Goal: Task Accomplishment & Management: Manage account settings

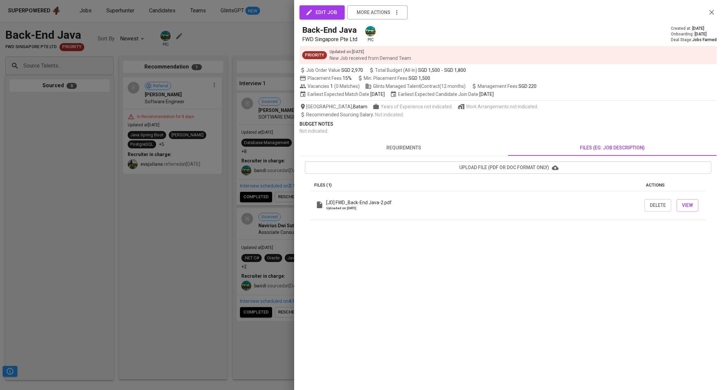
click at [711, 14] on icon "button" at bounding box center [711, 12] width 8 height 8
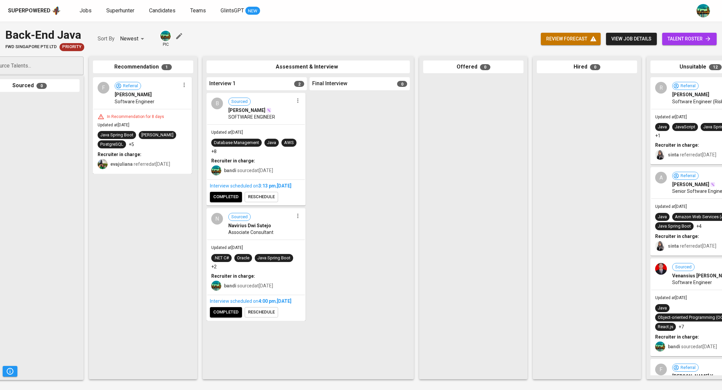
scroll to position [0, 31]
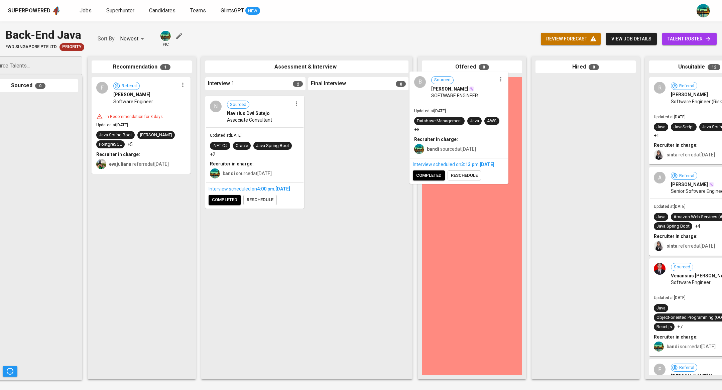
drag, startPoint x: 285, startPoint y: 121, endPoint x: 495, endPoint y: 100, distance: 211.2
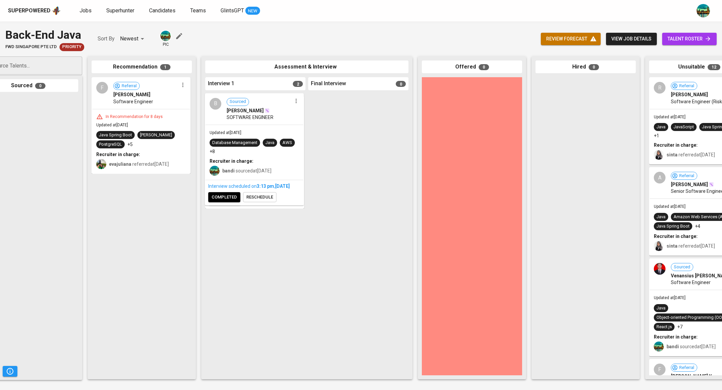
scroll to position [0, 31]
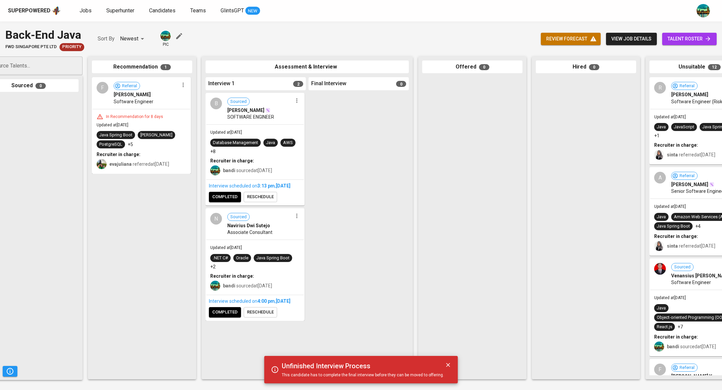
click at [226, 201] on span "completed" at bounding box center [224, 197] width 25 height 8
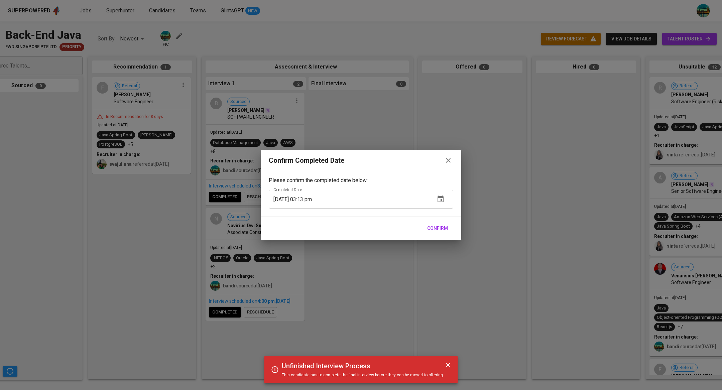
click at [439, 226] on span "Confirm" at bounding box center [437, 228] width 21 height 8
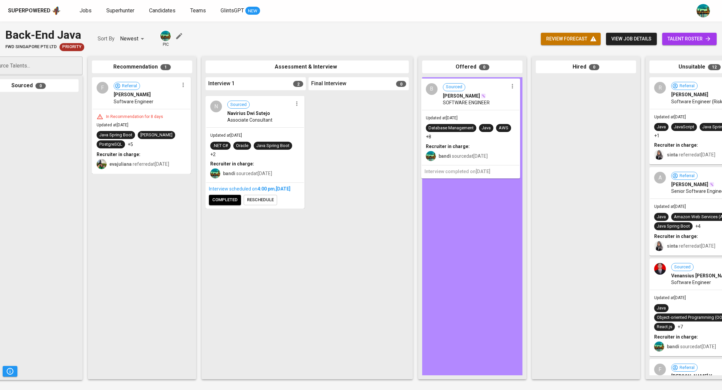
drag, startPoint x: 278, startPoint y: 114, endPoint x: 496, endPoint y: 99, distance: 219.0
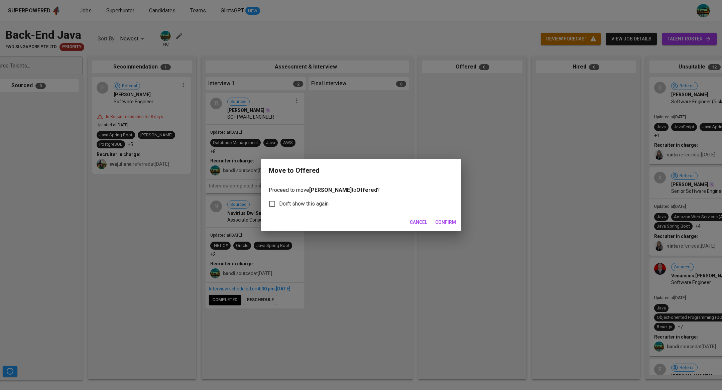
click at [440, 221] on span "Confirm" at bounding box center [445, 222] width 21 height 8
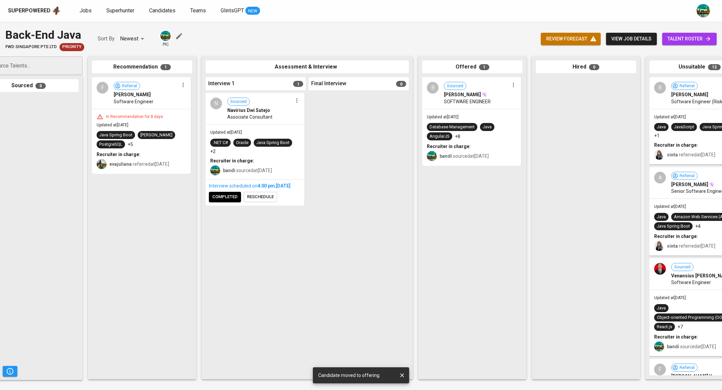
click at [77, 11] on div "Superpowered Jobs Superhunter Candidates Teams GlintsGPT NEW" at bounding box center [350, 11] width 684 height 10
click at [85, 10] on span "Jobs" at bounding box center [86, 10] width 12 height 6
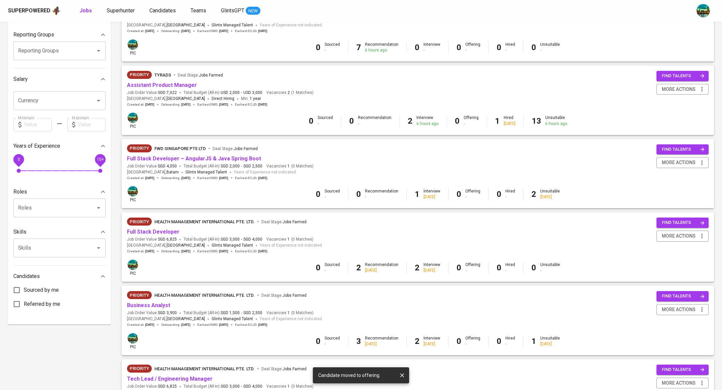
scroll to position [107, 0]
click at [193, 157] on link "Full Stack Developer – AngularJS & Java Spring Boot" at bounding box center [194, 158] width 134 height 6
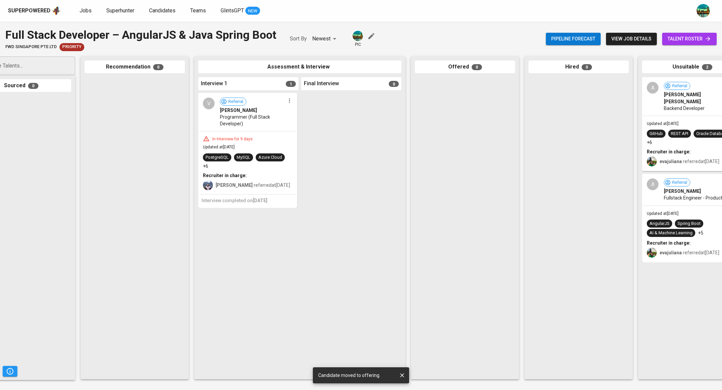
scroll to position [0, 74]
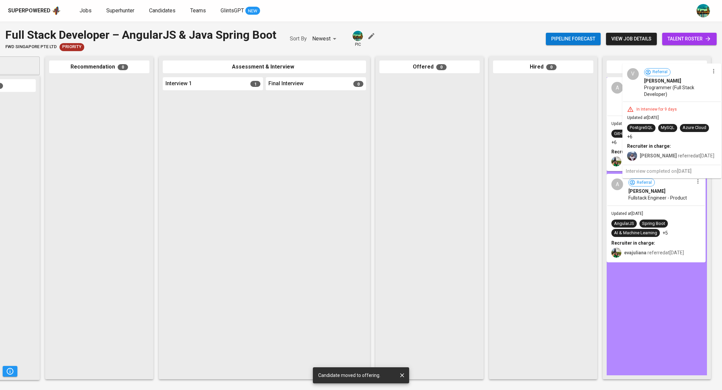
drag, startPoint x: 225, startPoint y: 126, endPoint x: 686, endPoint y: 96, distance: 462.0
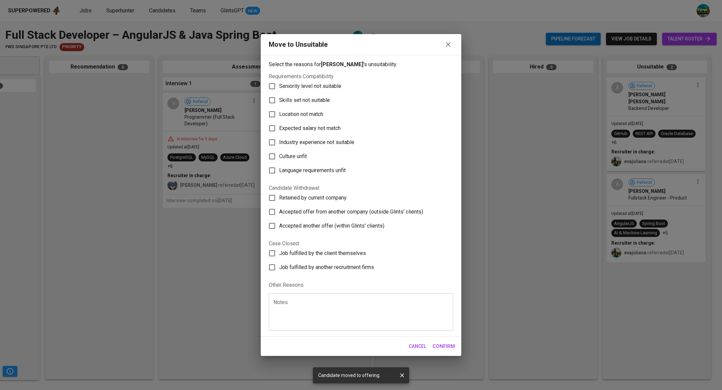
click at [447, 46] on icon "button" at bounding box center [448, 44] width 8 height 8
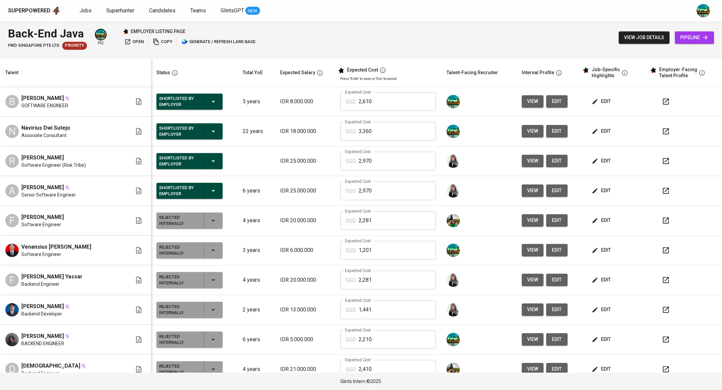
click at [209, 100] on icon "button" at bounding box center [213, 102] width 8 height 8
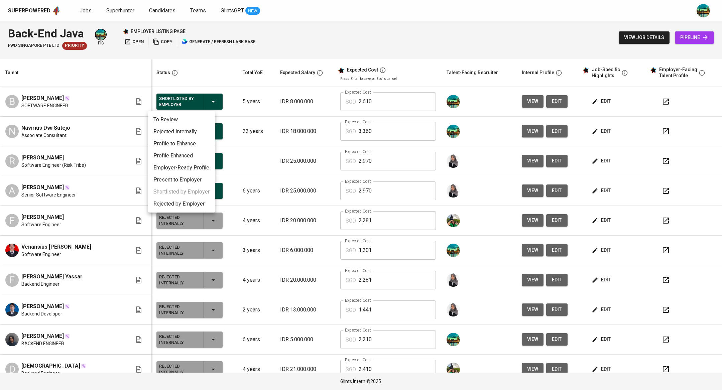
click at [183, 130] on li "Rejected Internally" at bounding box center [181, 132] width 67 height 12
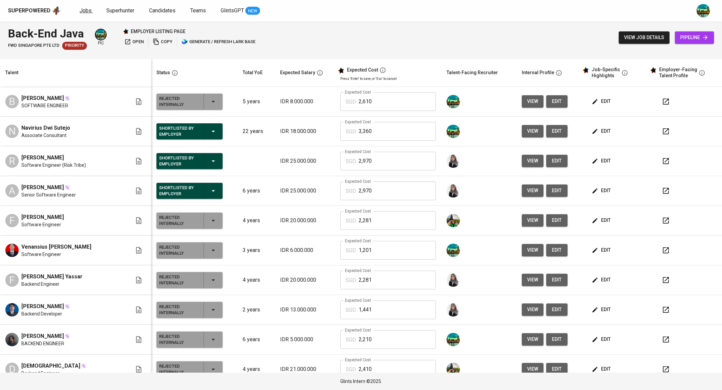
click at [89, 10] on span "Jobs" at bounding box center [86, 10] width 12 height 6
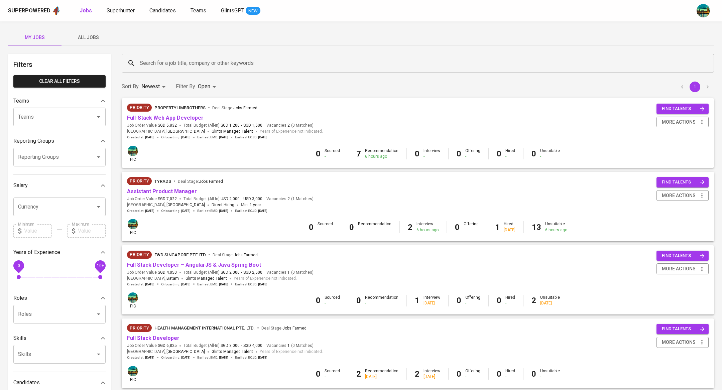
scroll to position [411, 0]
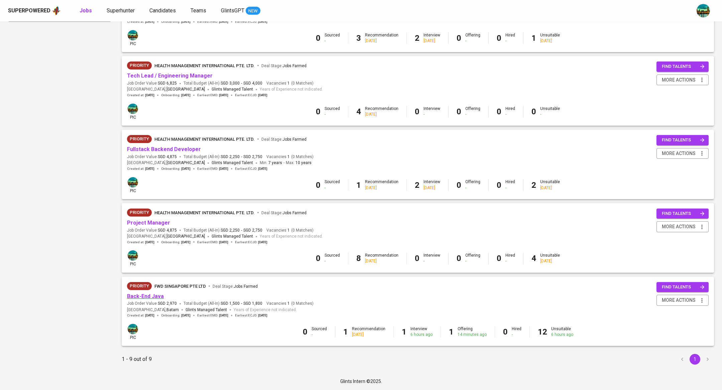
click at [154, 295] on link "Back-End Java" at bounding box center [145, 296] width 37 height 6
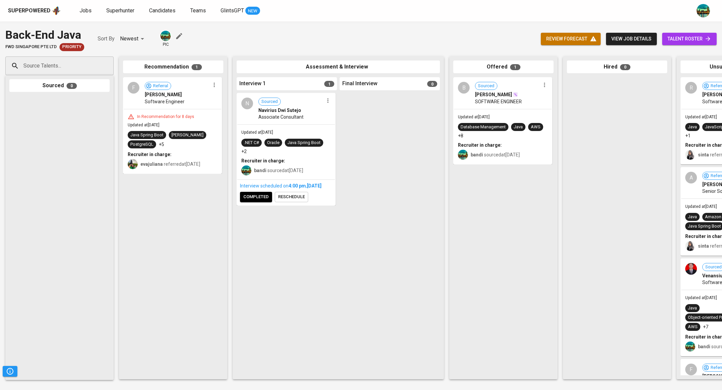
click at [86, 64] on input "Source Talents..." at bounding box center [57, 65] width 70 height 13
paste input "astuti.annisa144@gmail.com"
type input "astuti.annisa144@gmail.com"
click at [80, 94] on span "Asisten Dosen Berpikir Komputational" at bounding box center [63, 91] width 70 height 7
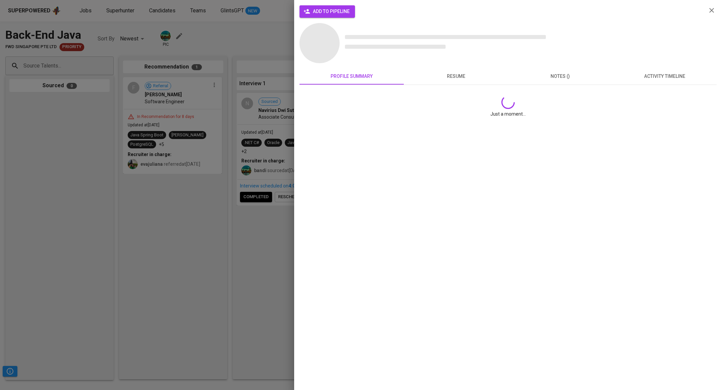
scroll to position [0, 0]
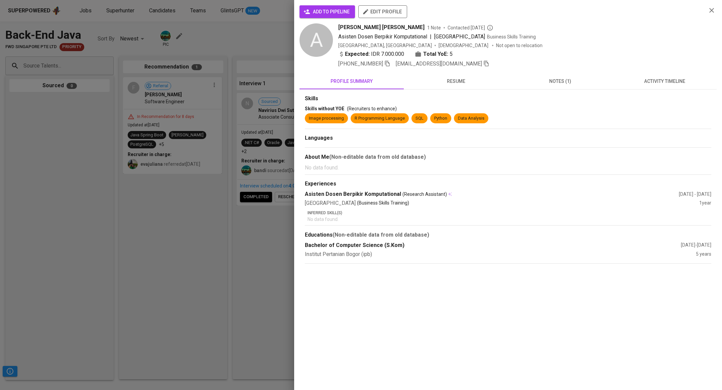
click at [556, 75] on button "notes (1)" at bounding box center [560, 81] width 104 height 16
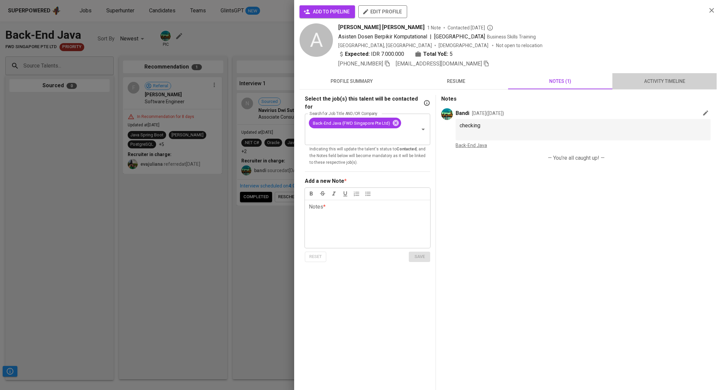
click at [654, 80] on span "activity timeline" at bounding box center [664, 81] width 96 height 8
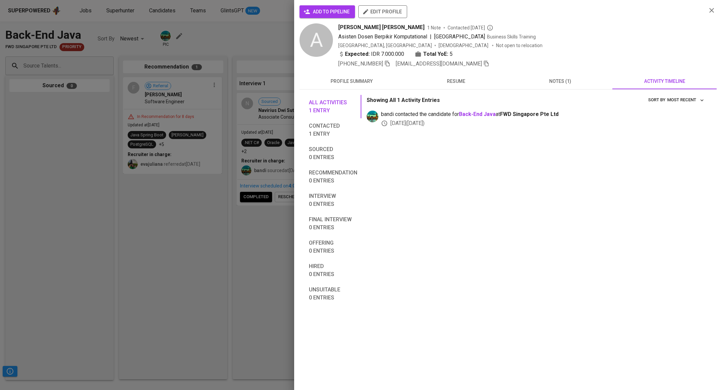
click at [181, 89] on div at bounding box center [361, 195] width 722 height 390
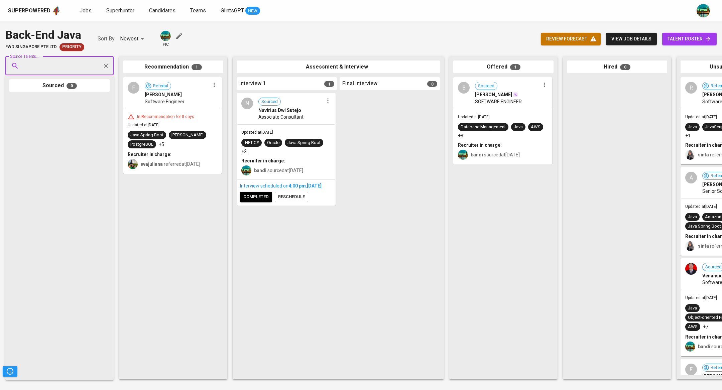
paste input "tarihoran20@gmail.com"
type input "tarihoran20@gmail.com"
click at [59, 83] on span "Reymond Suluh Tarihoran" at bounding box center [46, 84] width 36 height 7
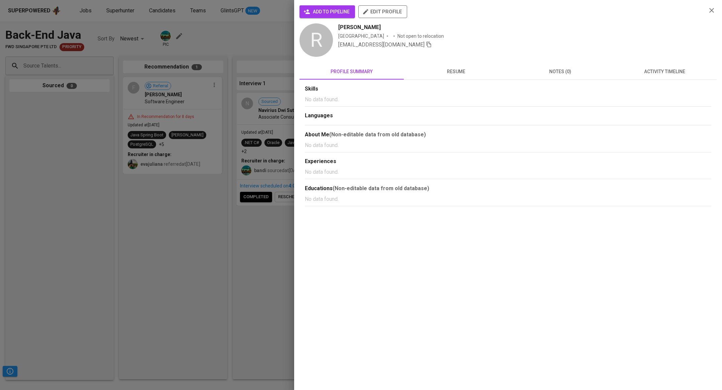
click at [557, 74] on span "notes (0)" at bounding box center [560, 71] width 96 height 8
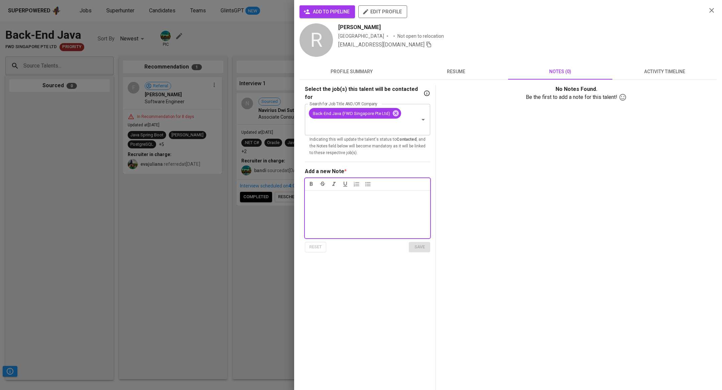
click at [644, 72] on span "activity timeline" at bounding box center [664, 71] width 96 height 8
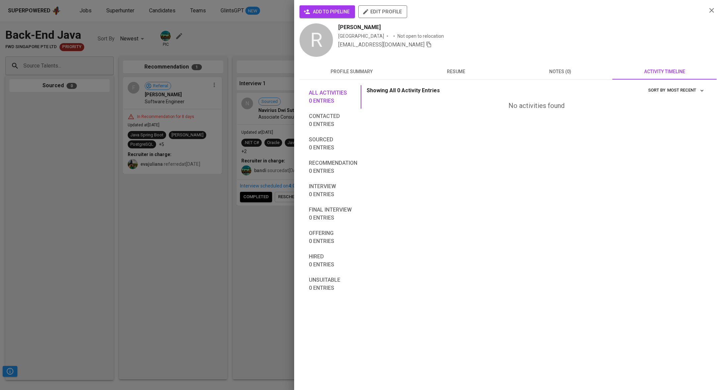
click at [561, 73] on span "notes (0)" at bounding box center [560, 71] width 96 height 8
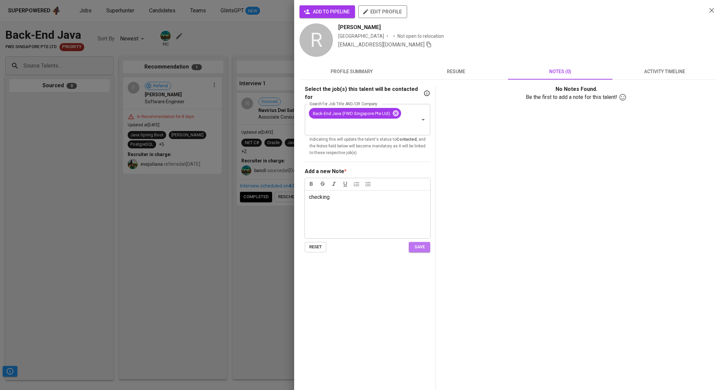
click at [422, 243] on span "save" at bounding box center [419, 247] width 15 height 8
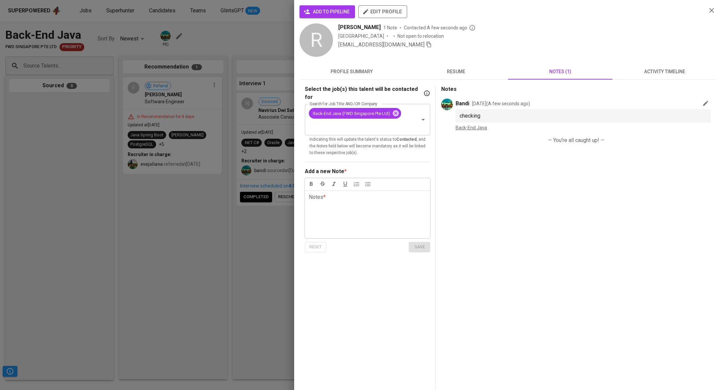
click at [219, 96] on div at bounding box center [361, 195] width 722 height 390
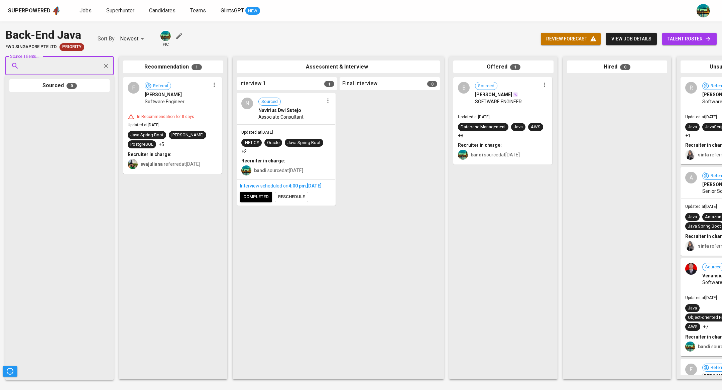
paste input "[EMAIL_ADDRESS][DOMAIN_NAME]"
type input "[EMAIL_ADDRESS][DOMAIN_NAME]"
click at [56, 87] on span "M FACHRIZAL" at bounding box center [42, 84] width 29 height 7
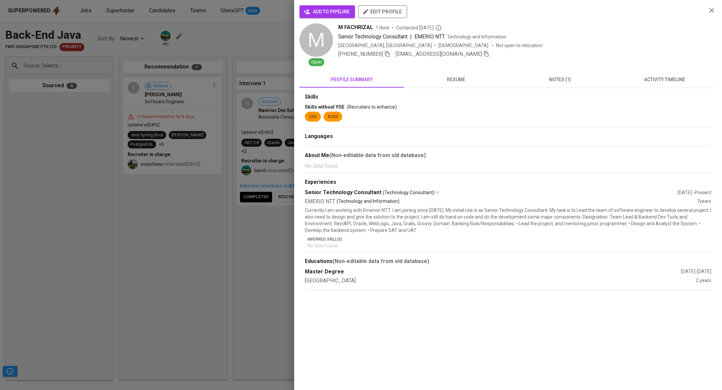
click at [641, 79] on span "activity timeline" at bounding box center [664, 79] width 96 height 8
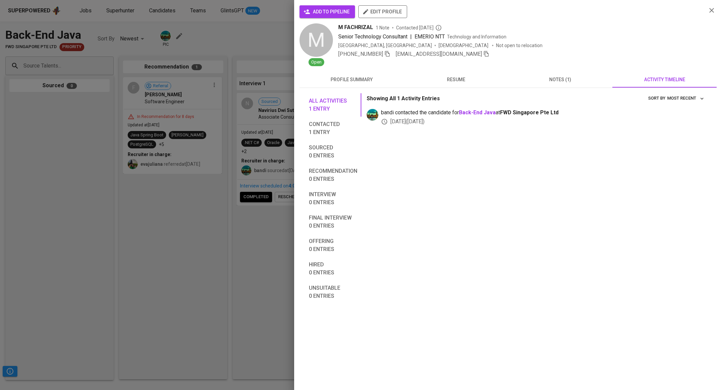
click at [184, 182] on div at bounding box center [361, 195] width 722 height 390
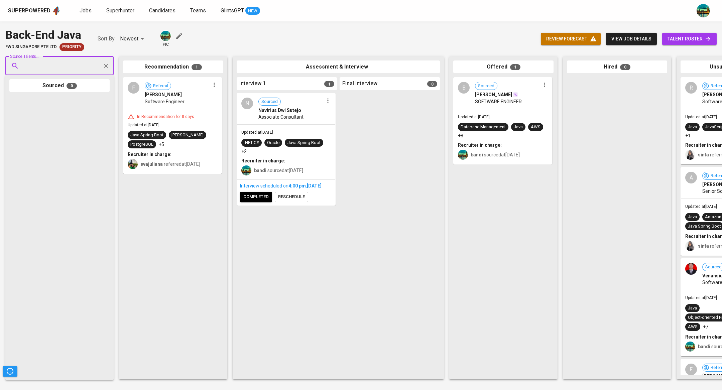
paste input "prameswaara@gmail.com"
type input "prameswaara@gmail.com"
click at [76, 87] on li "A Andhika Prameswara prameswaara@gmail.com" at bounding box center [59, 87] width 108 height 17
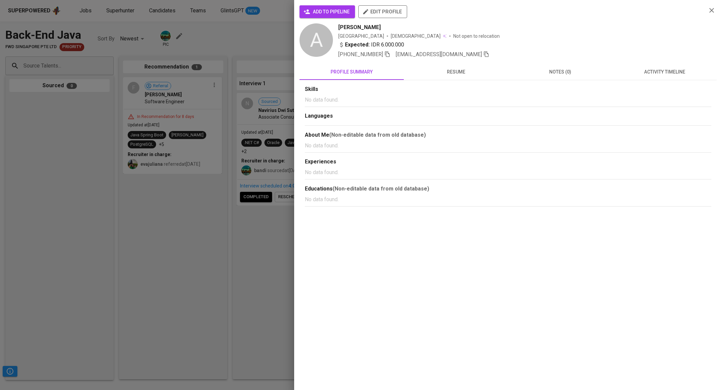
click at [663, 83] on div "Skills No data found. Languages About Me (Non-editable data from old database) …" at bounding box center [507, 232] width 417 height 304
click at [664, 72] on span "activity timeline" at bounding box center [664, 72] width 96 height 8
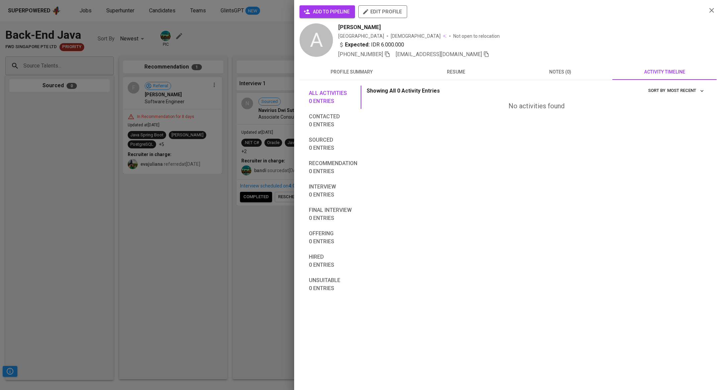
click at [559, 75] on button "notes (0)" at bounding box center [560, 72] width 104 height 16
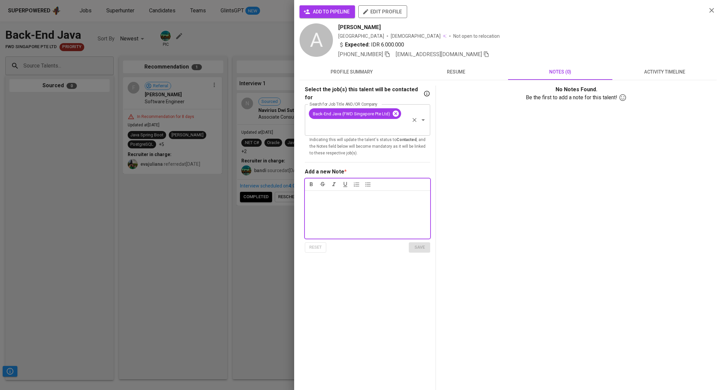
click at [396, 110] on icon at bounding box center [395, 113] width 7 height 7
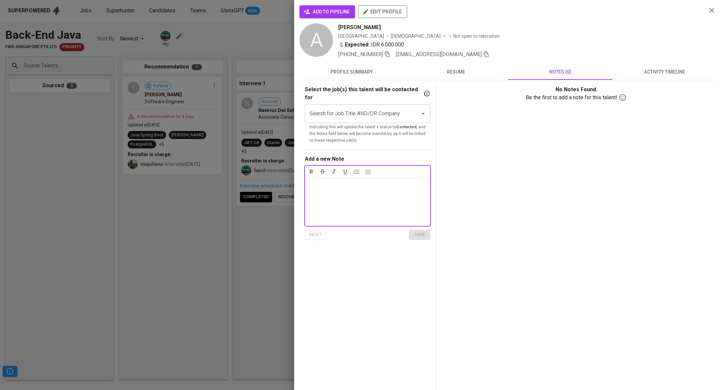
click at [381, 108] on input "Search for Job Title AND/OR Company" at bounding box center [358, 113] width 101 height 13
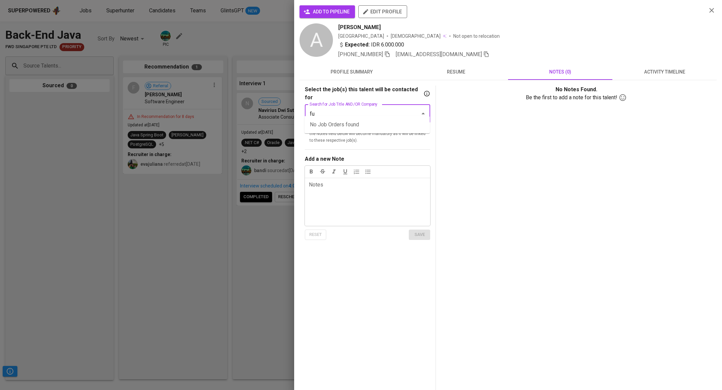
type input "f"
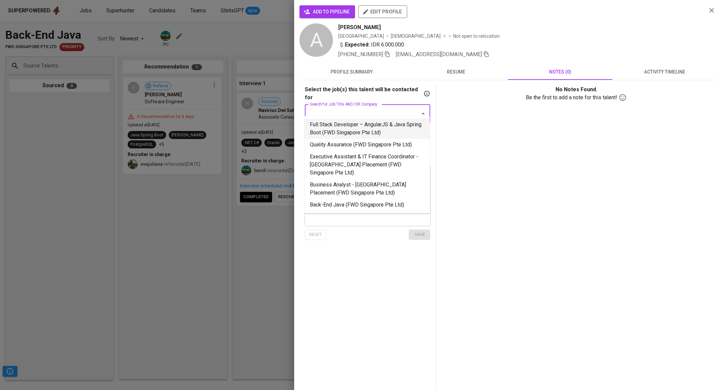
click at [383, 131] on li "Full Stack Developer – AngularJS & Java Spring Boot (FWD Singapore Pte Ltd)" at bounding box center [366, 129] width 125 height 20
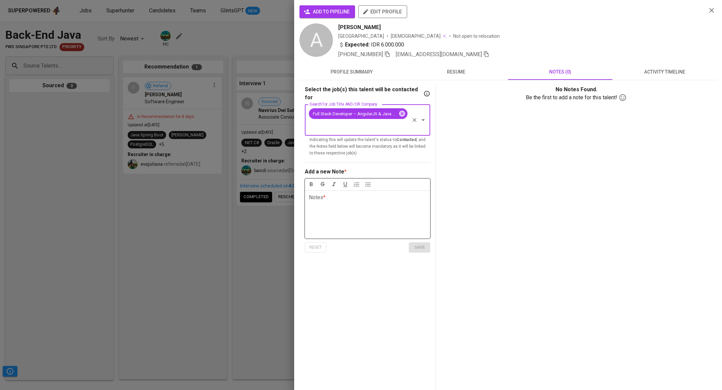
click at [404, 210] on div "Notes * ﻿" at bounding box center [367, 214] width 125 height 48
click at [430, 240] on div "Select the job(s) this talent will be contacted for Search for Job Title AND/OR…" at bounding box center [370, 281] width 131 height 390
click at [424, 244] on span "save" at bounding box center [419, 248] width 15 height 8
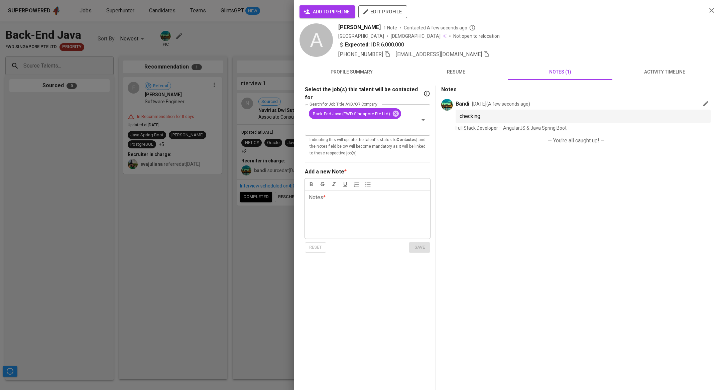
click at [244, 232] on div at bounding box center [361, 195] width 722 height 390
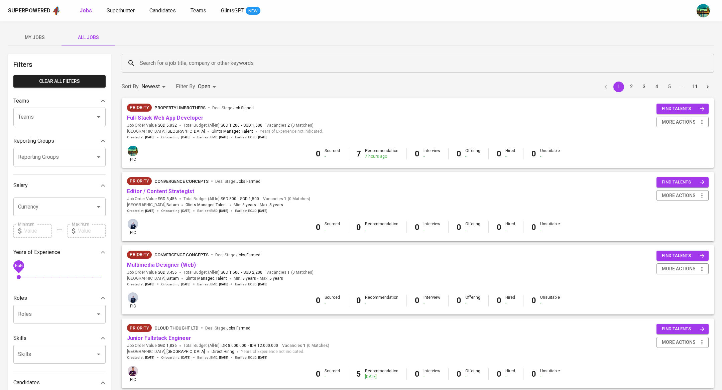
click at [34, 38] on span "My Jobs" at bounding box center [34, 37] width 45 height 8
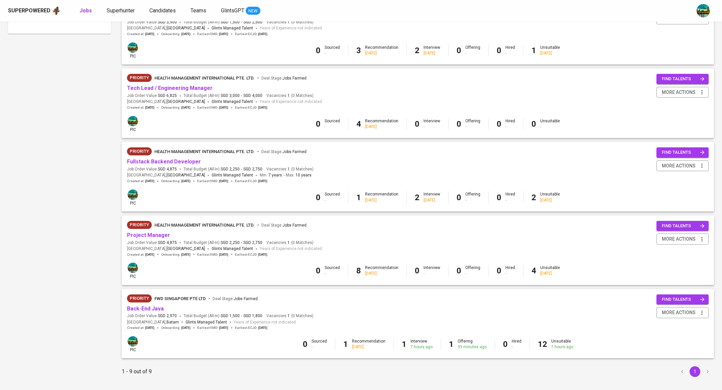
scroll to position [411, 0]
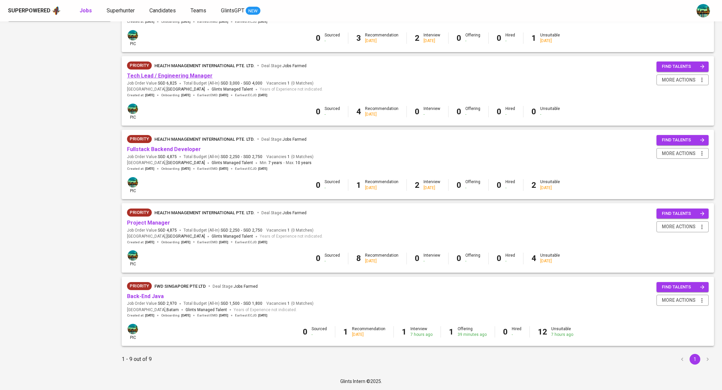
click at [162, 75] on link "Tech Lead / Engineering Manager" at bounding box center [170, 75] width 86 height 6
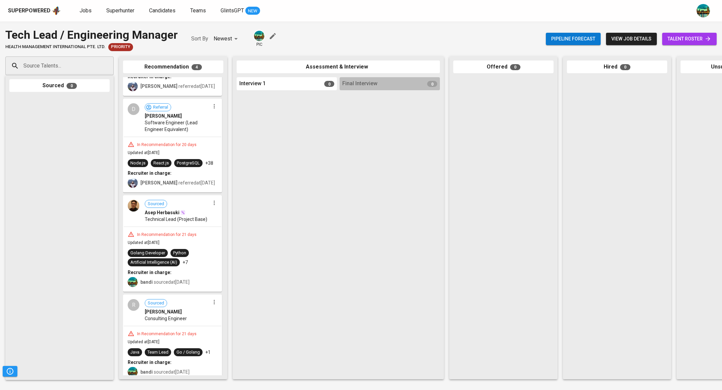
scroll to position [72, 0]
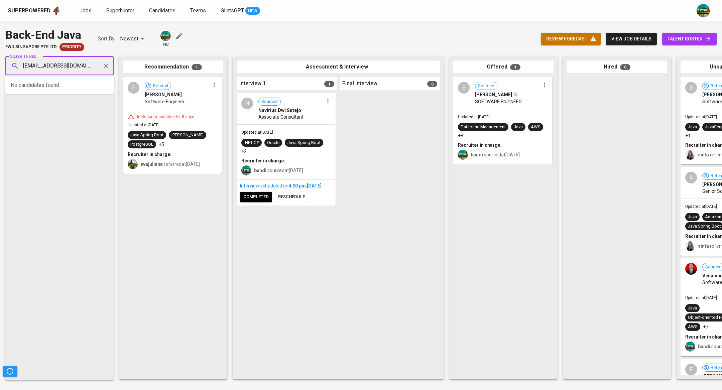
scroll to position [0, 6]
click at [51, 90] on div "Cashier" at bounding box center [59, 91] width 63 height 7
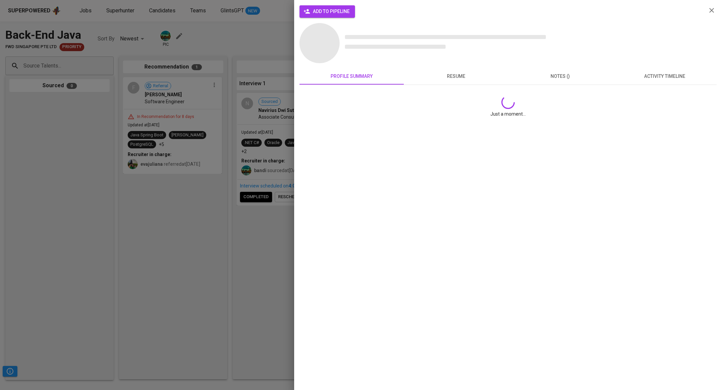
scroll to position [0, 0]
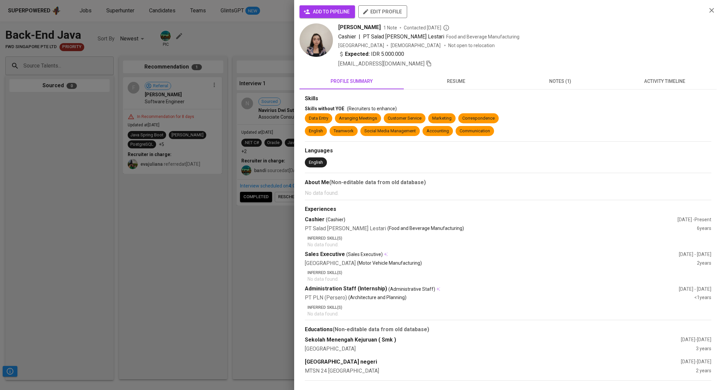
click at [557, 80] on span "notes (1)" at bounding box center [560, 81] width 96 height 8
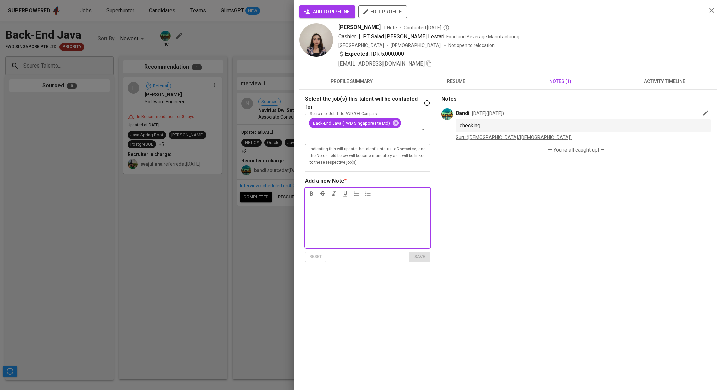
click at [648, 80] on span "activity timeline" at bounding box center [664, 81] width 96 height 8
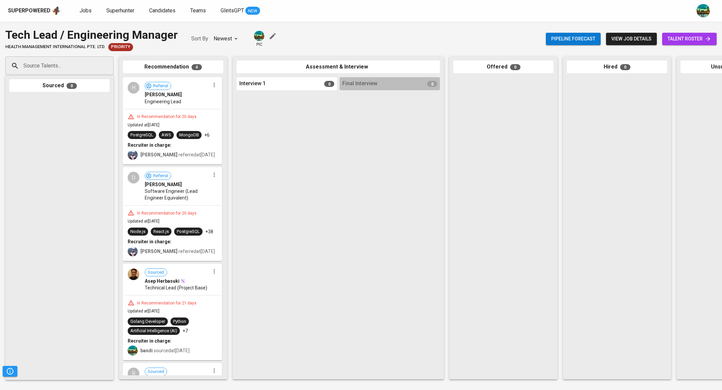
scroll to position [72, 0]
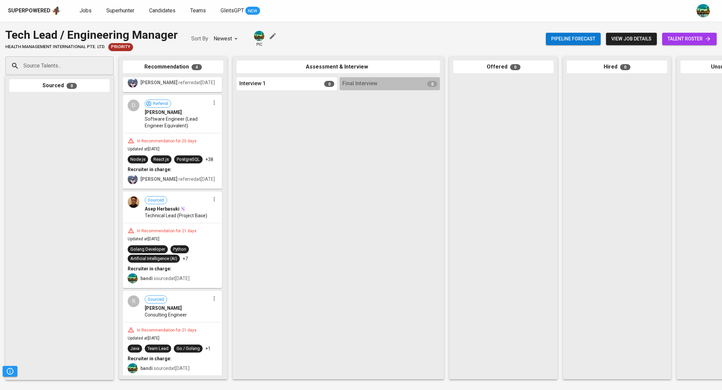
click at [157, 13] on span "Candidates" at bounding box center [162, 10] width 26 height 6
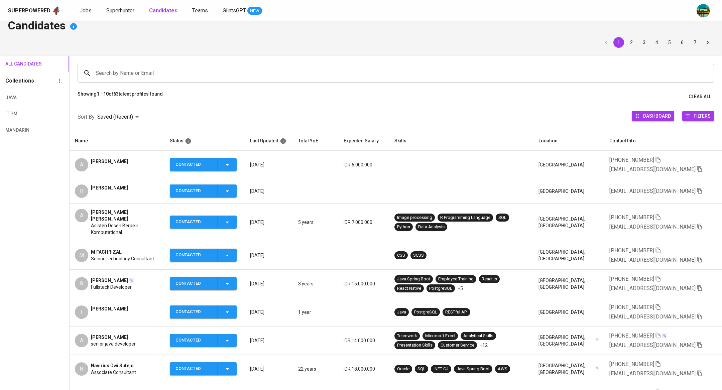
scroll to position [11, 0]
click at [128, 277] on span "[PERSON_NAME]" at bounding box center [109, 280] width 37 height 7
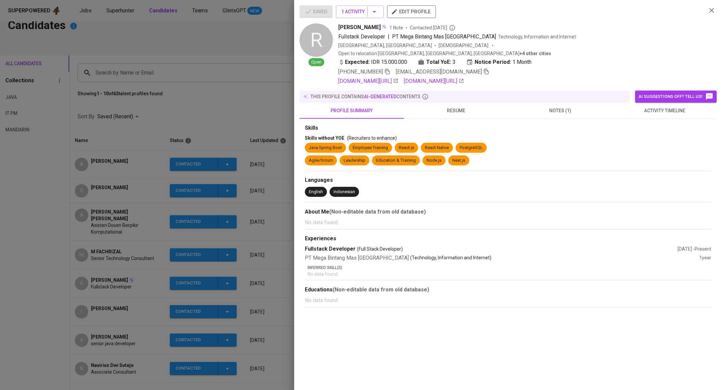
click at [208, 49] on div at bounding box center [361, 195] width 722 height 390
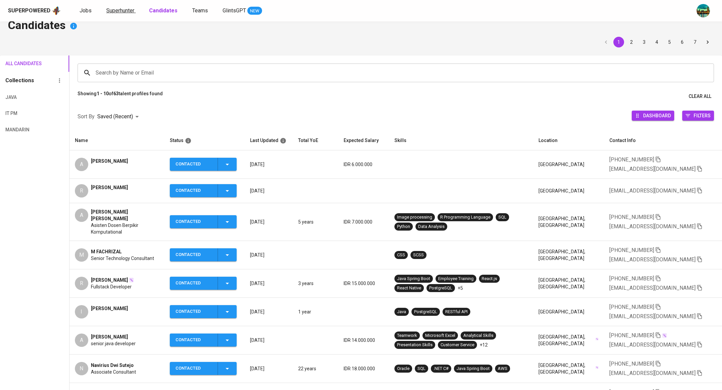
click at [127, 9] on span "Superhunter" at bounding box center [120, 10] width 28 height 6
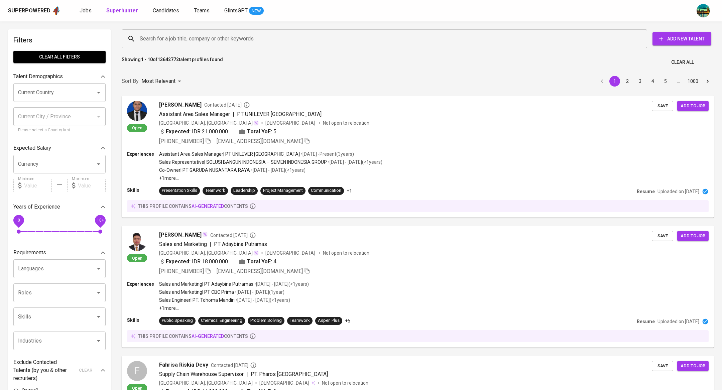
click at [159, 13] on span "Candidates" at bounding box center [166, 10] width 26 height 6
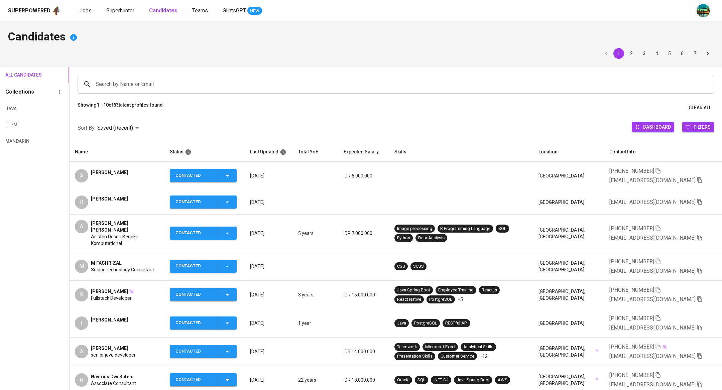
click at [124, 13] on span "Superhunter" at bounding box center [120, 10] width 28 height 6
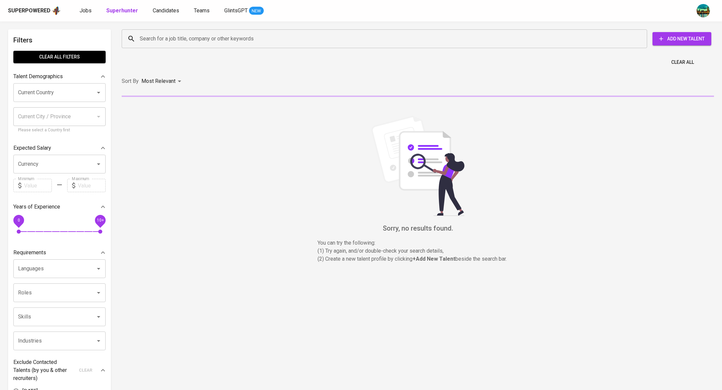
click at [196, 39] on input "Search for a job title, company or other keywords" at bounding box center [386, 38] width 496 height 13
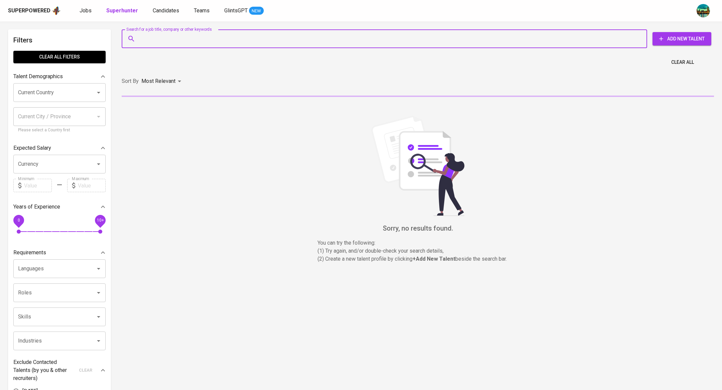
paste input "nzr.rahmad@gmail.com"
type input "nzr.rahmad@gmail.com"
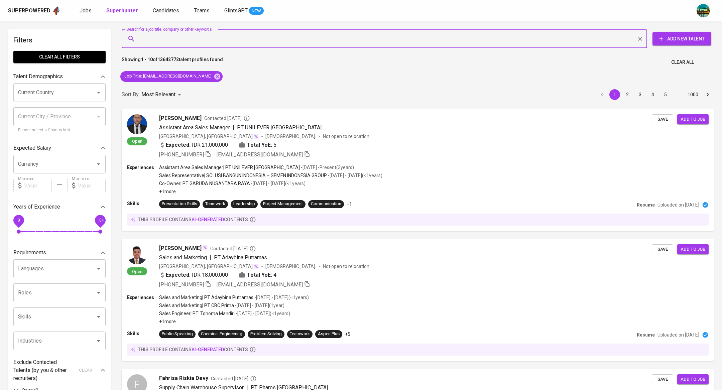
click at [384, 18] on div "Superpowered Jobs Superhunter Candidates Teams GlintsGPT NEW" at bounding box center [361, 10] width 722 height 21
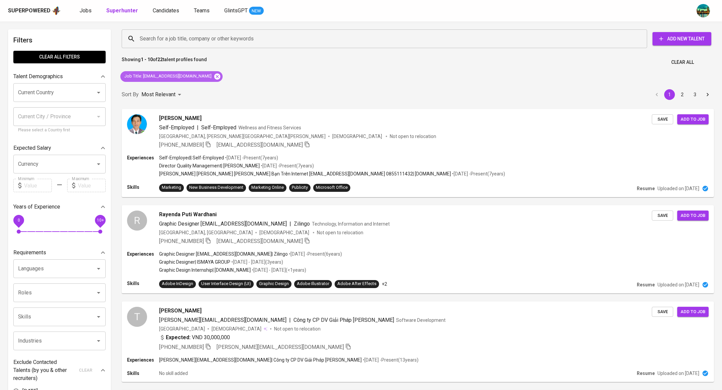
click at [214, 76] on icon at bounding box center [217, 76] width 6 height 6
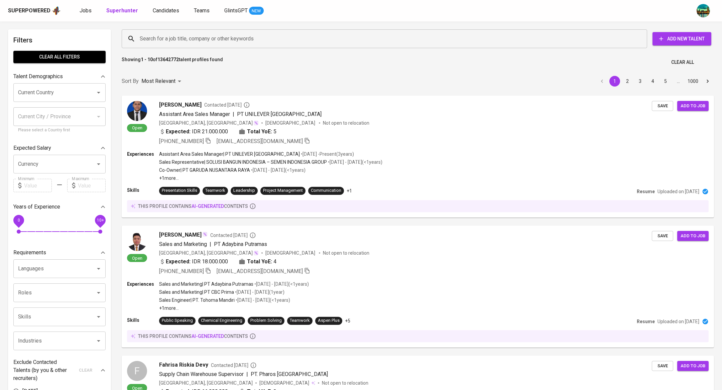
click at [243, 41] on input "Search for a job title, company or other keywords" at bounding box center [386, 38] width 496 height 13
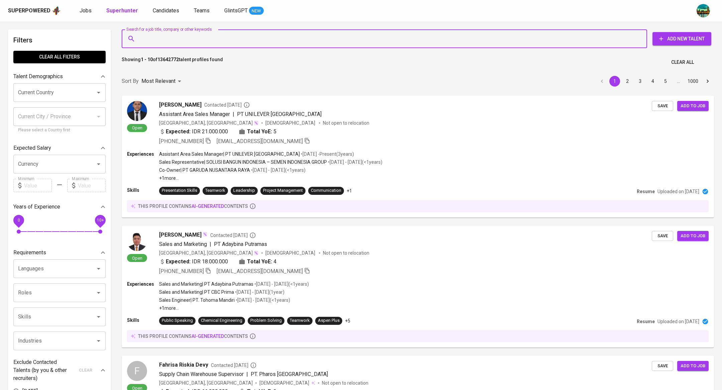
paste input "nzr.rahmad@gmail.com"
type input "nzr.rahmad@gmail.com"
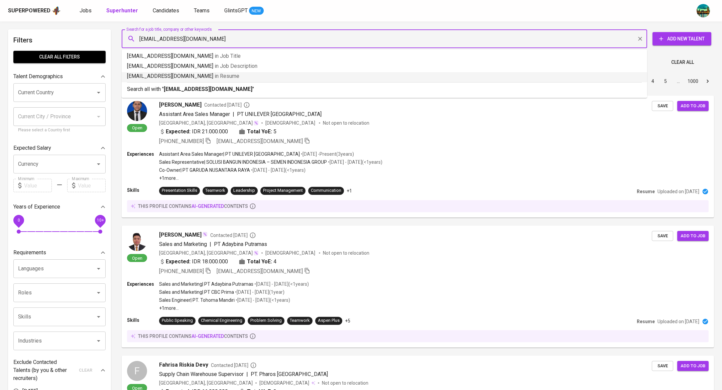
click at [220, 79] on p "nzr.rahmad@gmail.com in Resume" at bounding box center [384, 76] width 514 height 8
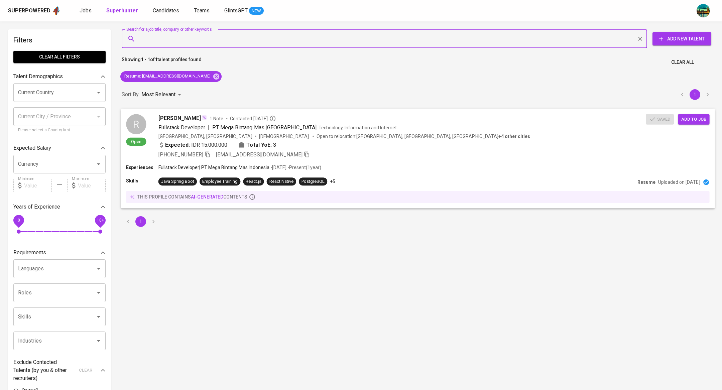
click at [173, 117] on span "Rahmad Alamsyah Nazaruddin" at bounding box center [179, 118] width 42 height 8
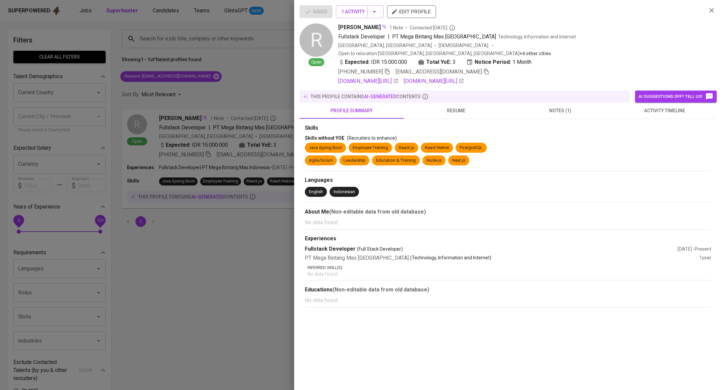
click at [663, 107] on span "activity timeline" at bounding box center [664, 111] width 96 height 8
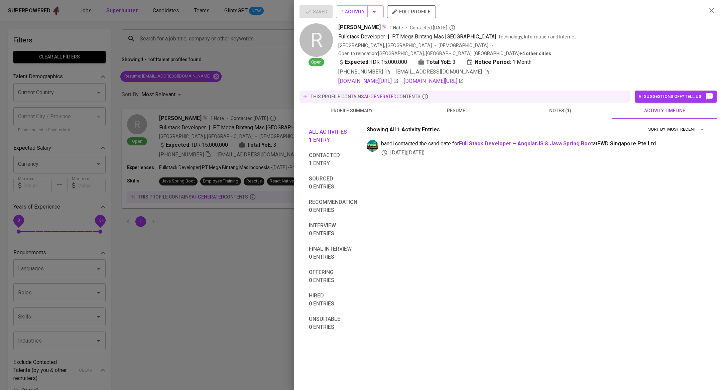
click at [250, 234] on div at bounding box center [361, 195] width 722 height 390
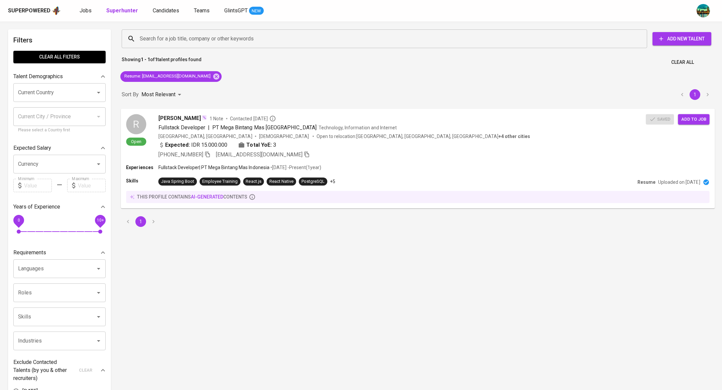
click at [693, 120] on span "Add to job" at bounding box center [693, 119] width 25 height 8
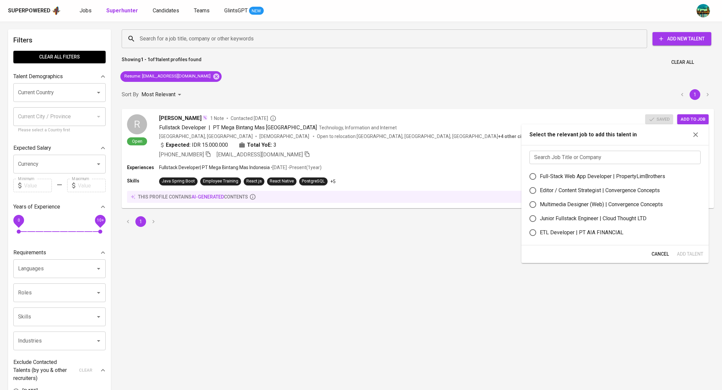
click at [592, 153] on input "text" at bounding box center [614, 157] width 171 height 13
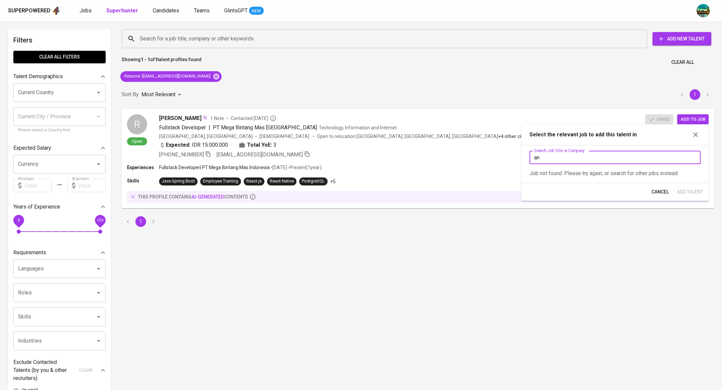
type input "a"
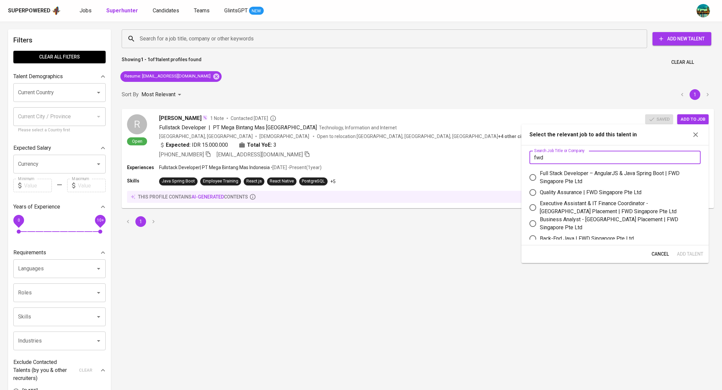
type input "fwd"
click at [588, 181] on div "Full Stack Developer – AngularJS & Java Spring Boot | FWD Singapore Pte Ltd" at bounding box center [617, 177] width 155 height 16
click at [540, 181] on input "Full Stack Developer – AngularJS & Java Spring Boot | FWD Singapore Pte Ltd" at bounding box center [532, 177] width 14 height 14
radio input "true"
click at [701, 257] on span "Add Talent" at bounding box center [689, 254] width 26 height 8
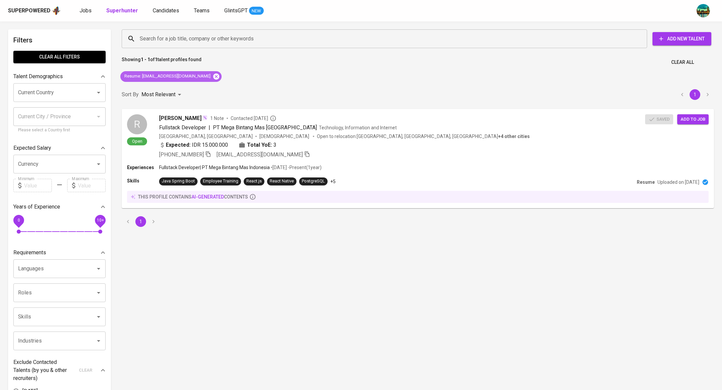
click at [212, 75] on icon at bounding box center [215, 76] width 7 height 7
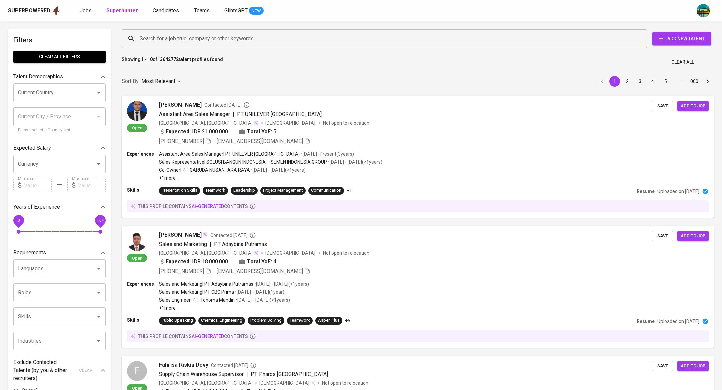
click at [196, 40] on input "Search for a job title, company or other keywords" at bounding box center [386, 38] width 496 height 13
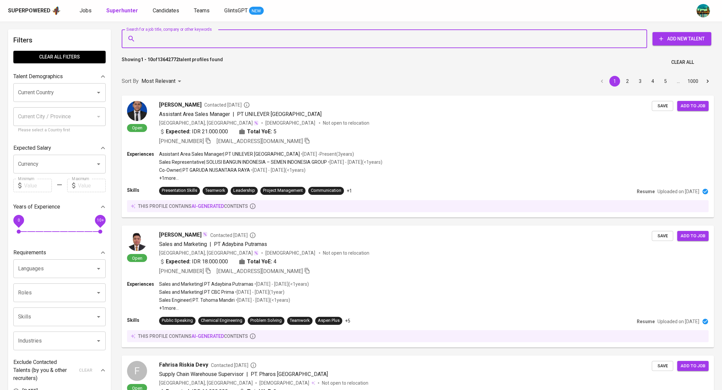
paste input "[EMAIL_ADDRESS][DOMAIN_NAME]"
type input "[EMAIL_ADDRESS][DOMAIN_NAME]"
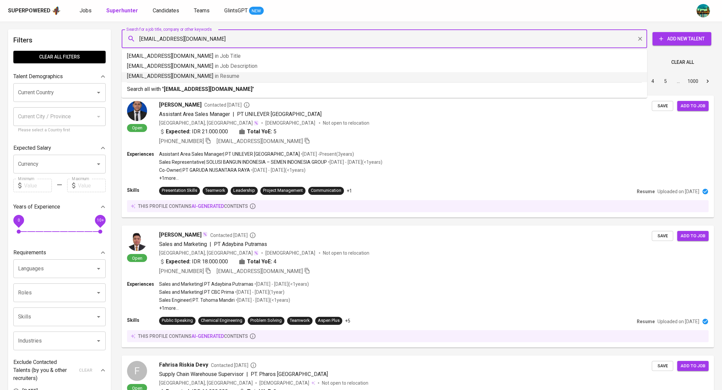
click at [214, 77] on span "in Resume" at bounding box center [226, 76] width 25 height 6
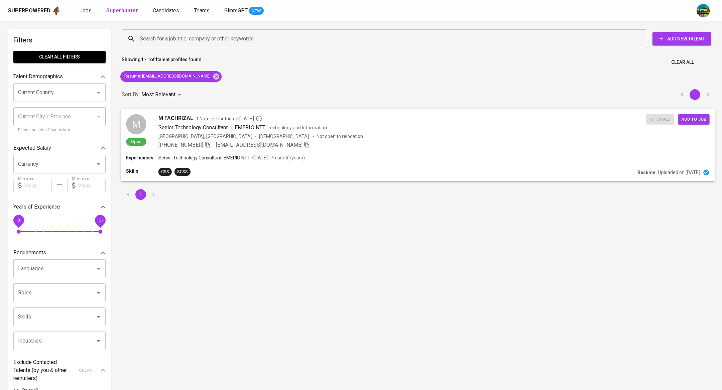
click at [179, 119] on span "M FACHRIZAL" at bounding box center [175, 118] width 35 height 8
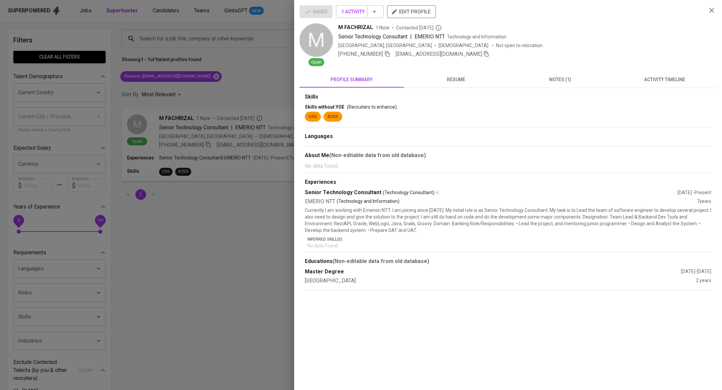
click at [663, 80] on span "activity timeline" at bounding box center [664, 79] width 96 height 8
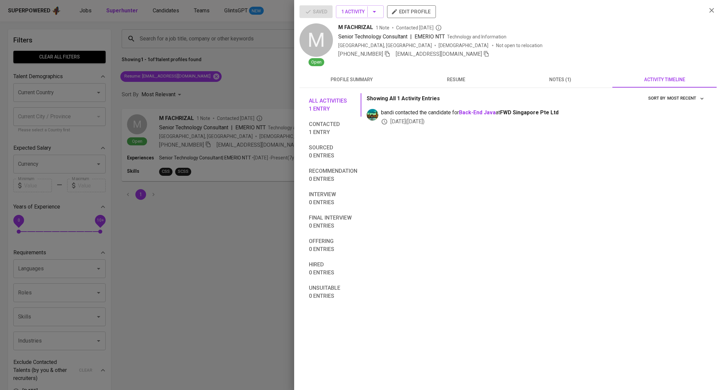
click at [160, 201] on div at bounding box center [361, 195] width 722 height 390
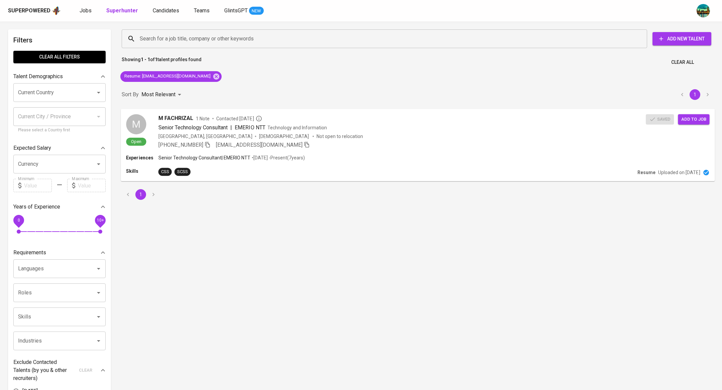
click at [694, 125] on div "M Open M FACHRIZAL 1 Note Contacted 4 days ago Senior Technology Consultant | E…" at bounding box center [418, 131] width 594 height 45
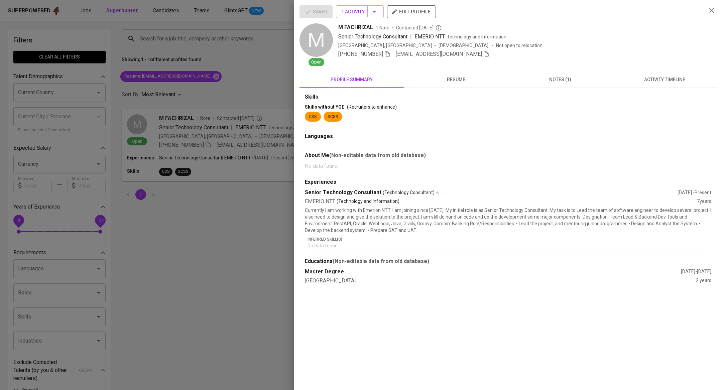
click at [296, 163] on div "Saved 1 Activity edit profile M Open M FACHRIZAL 1 Note Contacted 4 days ago Se…" at bounding box center [508, 195] width 428 height 390
click at [229, 196] on div at bounding box center [361, 195] width 722 height 390
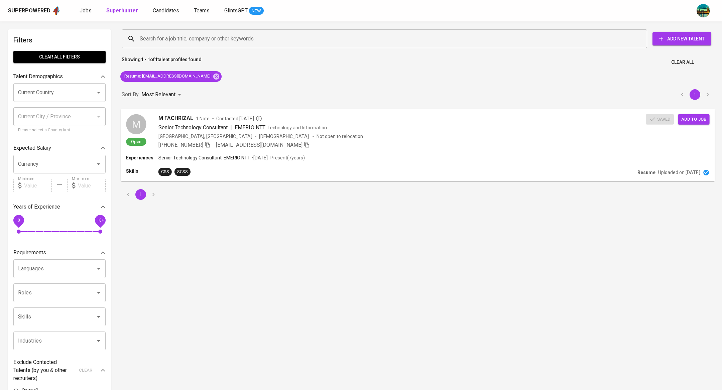
click at [692, 119] on span "Add to job" at bounding box center [693, 119] width 25 height 8
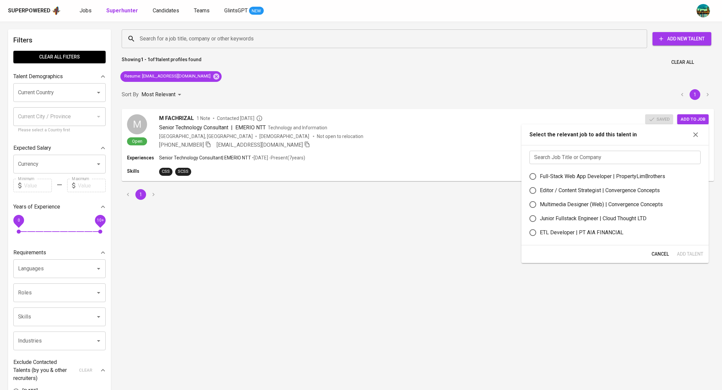
click at [613, 153] on input "text" at bounding box center [614, 157] width 171 height 13
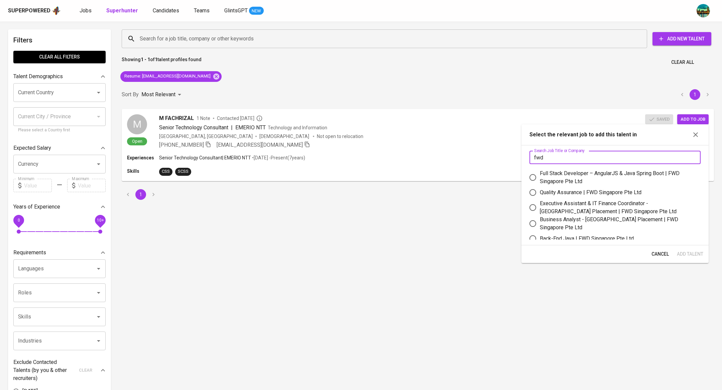
type input "fwd"
click at [616, 175] on div "Full Stack Developer – AngularJS & Java Spring Boot | FWD Singapore Pte Ltd" at bounding box center [617, 177] width 155 height 16
click at [540, 175] on input "Full Stack Developer – AngularJS & Java Spring Boot | FWD Singapore Pte Ltd" at bounding box center [532, 177] width 14 height 14
radio input "true"
click at [687, 253] on span "Add Talent" at bounding box center [689, 254] width 26 height 8
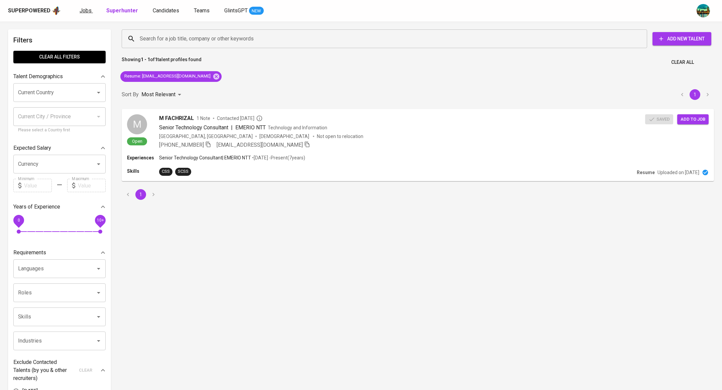
click at [81, 7] on link "Jobs" at bounding box center [86, 11] width 13 height 8
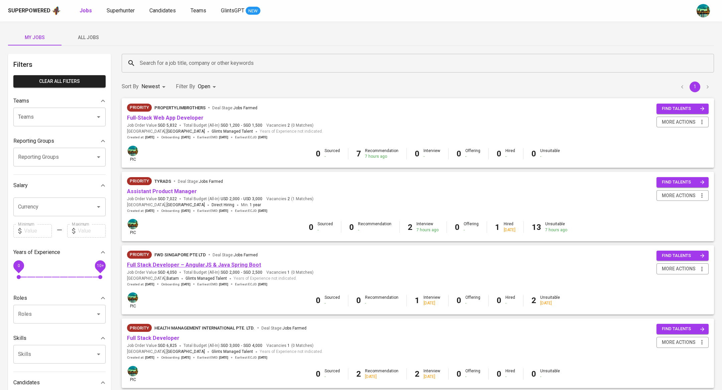
click at [204, 264] on link "Full Stack Developer – AngularJS & Java Spring Boot" at bounding box center [194, 265] width 134 height 6
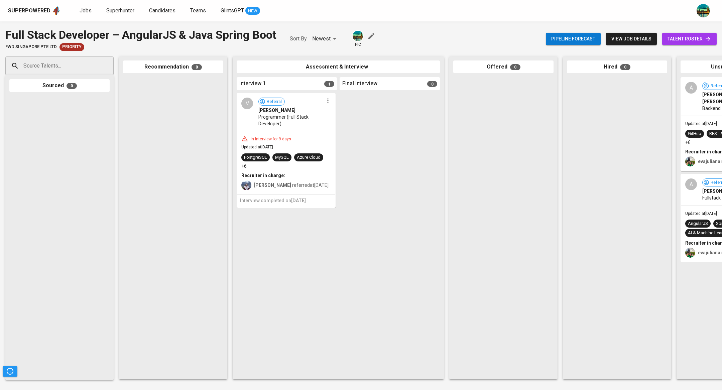
click at [676, 35] on span "talent roster" at bounding box center [689, 39] width 44 height 8
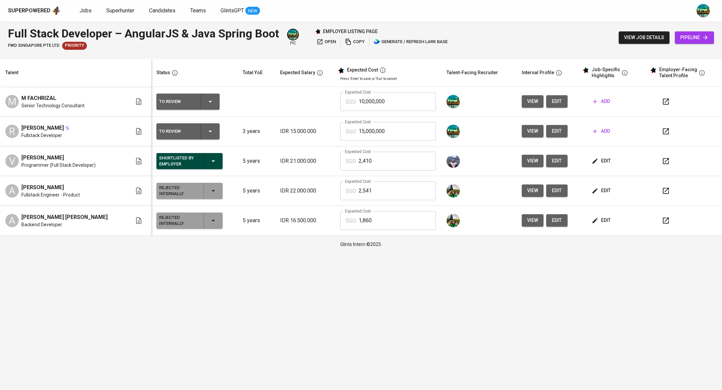
click at [214, 160] on div "Shortlisted by Employer" at bounding box center [189, 161] width 61 height 16
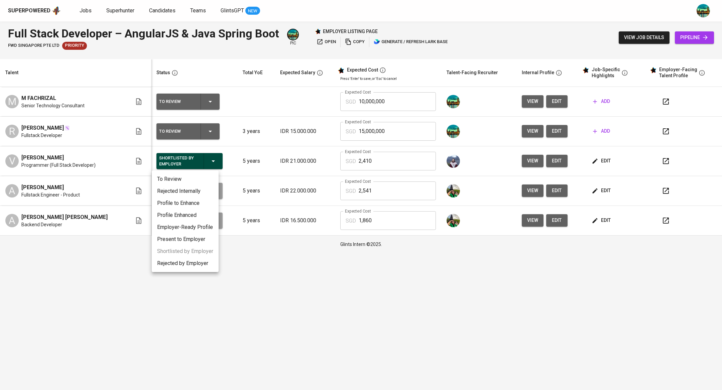
click at [172, 261] on li "Rejected by Employer" at bounding box center [185, 263] width 67 height 12
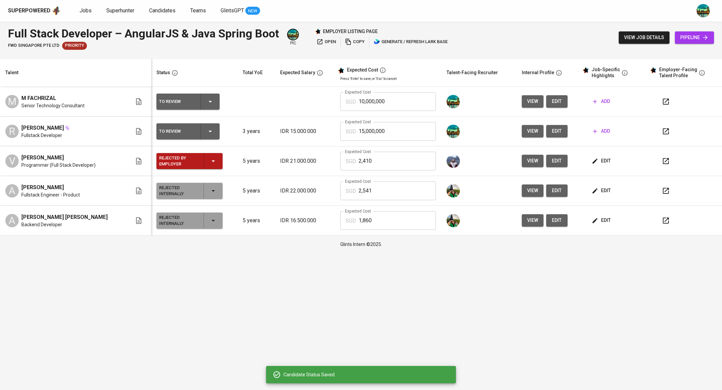
click at [209, 161] on icon "button" at bounding box center [213, 161] width 8 height 8
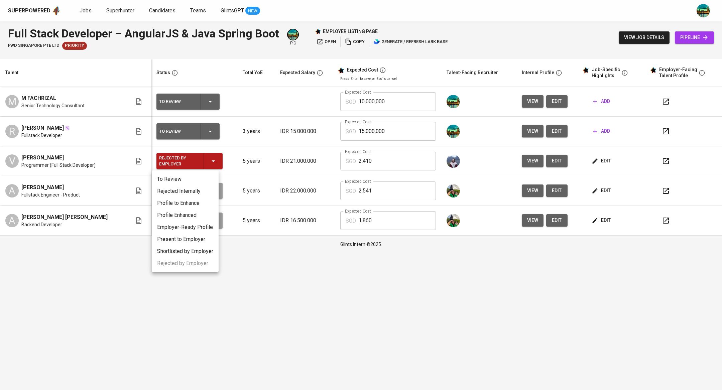
click at [200, 190] on li "Rejected Internally" at bounding box center [185, 191] width 67 height 12
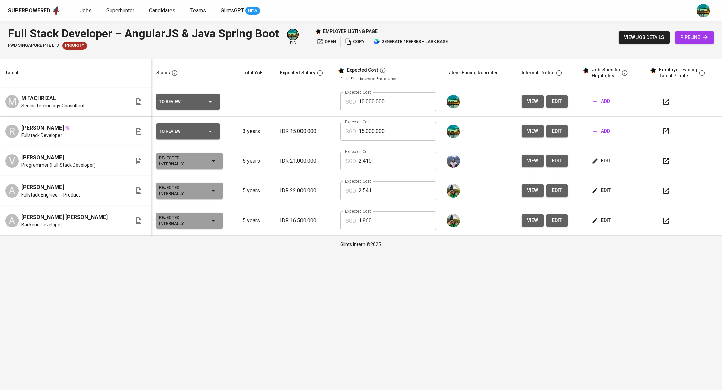
click at [521, 101] on button "view" at bounding box center [532, 101] width 22 height 12
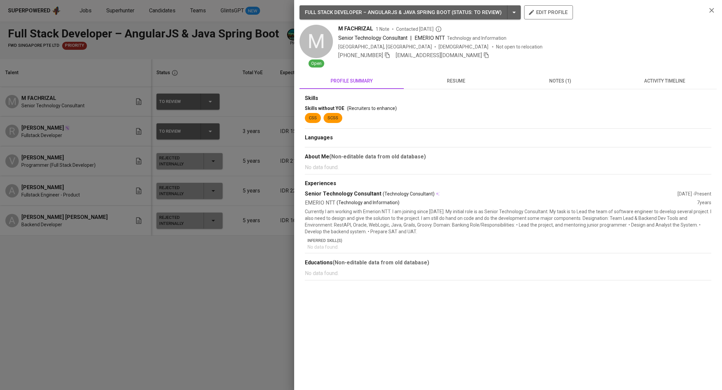
click at [450, 83] on span "resume" at bounding box center [456, 81] width 96 height 8
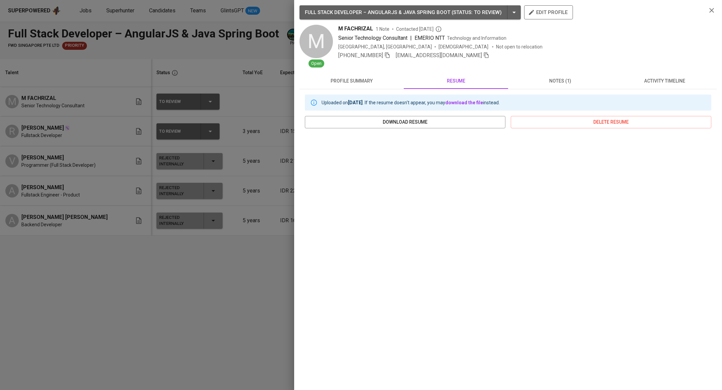
click at [214, 258] on div at bounding box center [361, 195] width 722 height 390
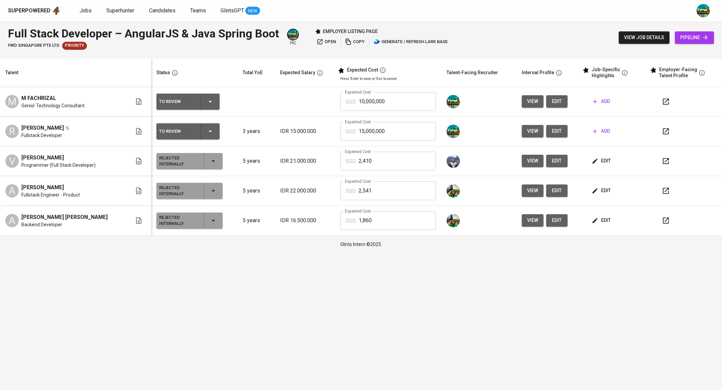
click at [557, 99] on span "edit" at bounding box center [556, 101] width 11 height 8
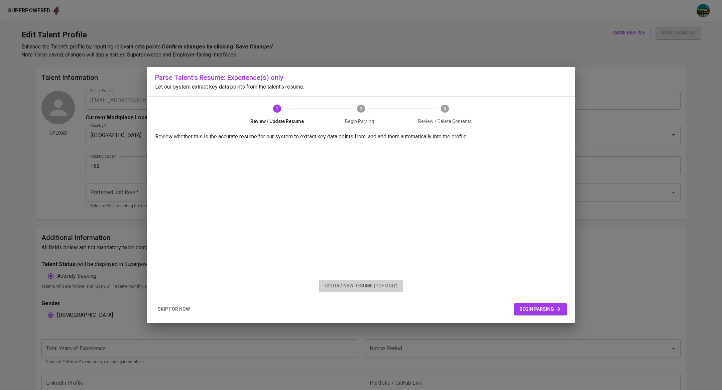
click at [363, 283] on span "upload new resume (pdf only)" at bounding box center [360, 286] width 73 height 8
click at [358, 288] on span "upload new resume (pdf only)" at bounding box center [360, 286] width 73 height 8
click at [537, 309] on span "begin parsing" at bounding box center [540, 309] width 42 height 8
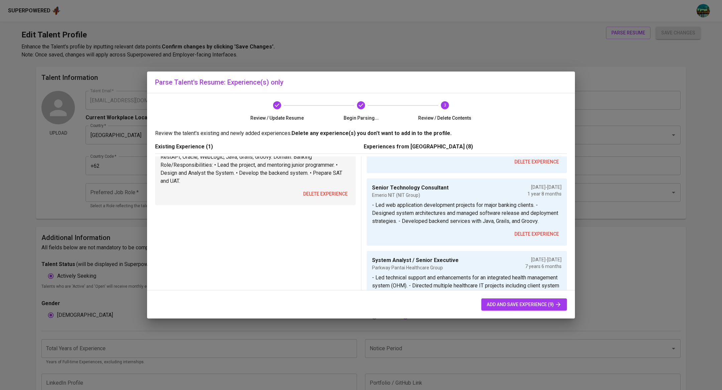
scroll to position [73, 0]
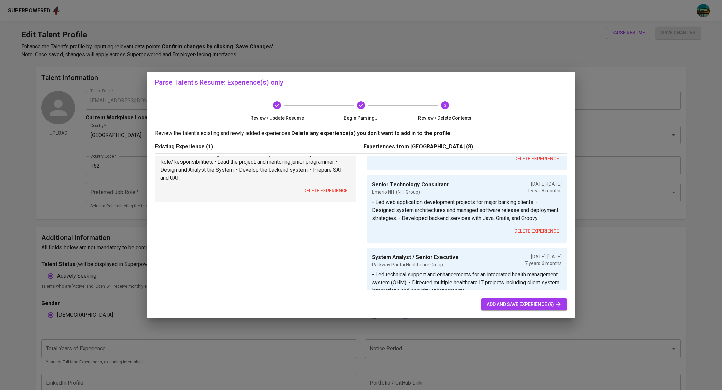
click at [337, 192] on span "delete experience" at bounding box center [325, 191] width 44 height 8
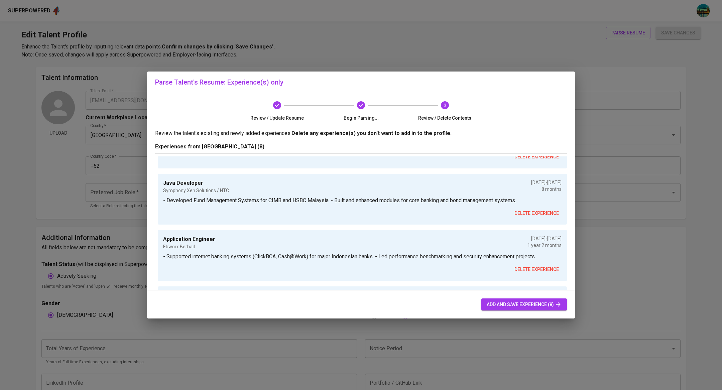
scroll to position [355, 0]
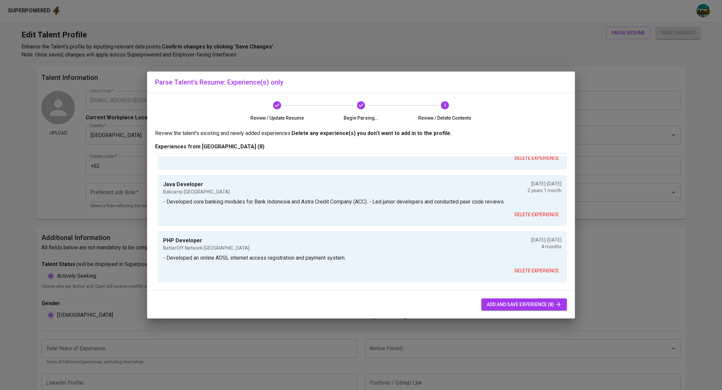
click at [491, 300] on span "add and save experience (8)" at bounding box center [523, 304] width 75 height 8
type input "Application Development Associate Manager"
type input "Accenture"
type input "[DATE]"
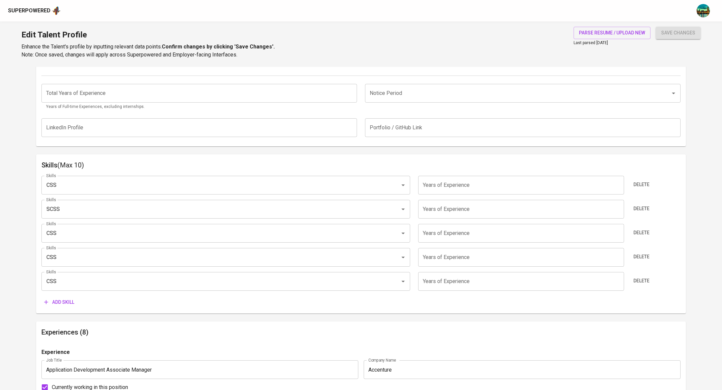
scroll to position [0, 0]
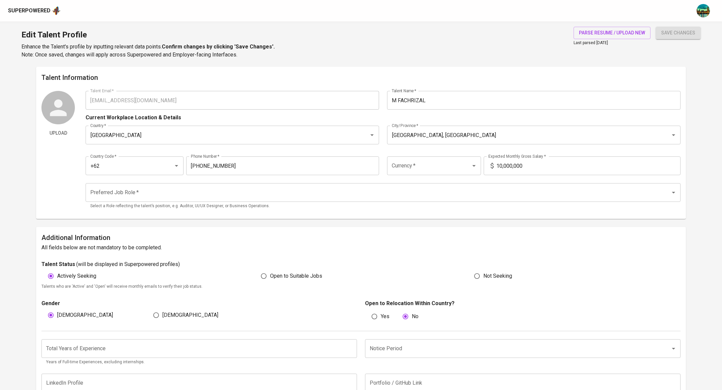
click at [429, 165] on input "Currency   *" at bounding box center [424, 165] width 69 height 13
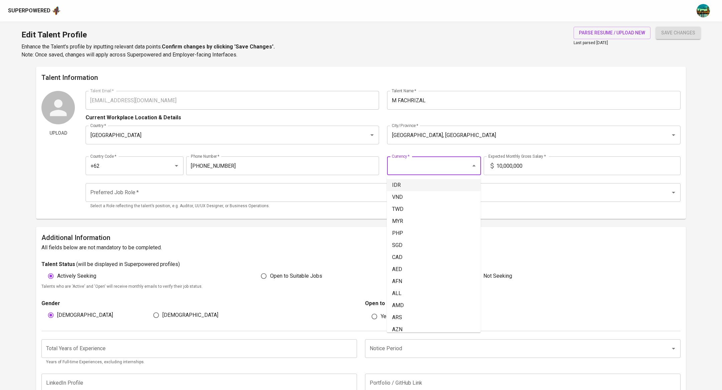
click at [425, 183] on li "IDR" at bounding box center [434, 185] width 94 height 12
type input "IDR"
click at [321, 189] on input "Preferred Job Role   *" at bounding box center [374, 192] width 570 height 13
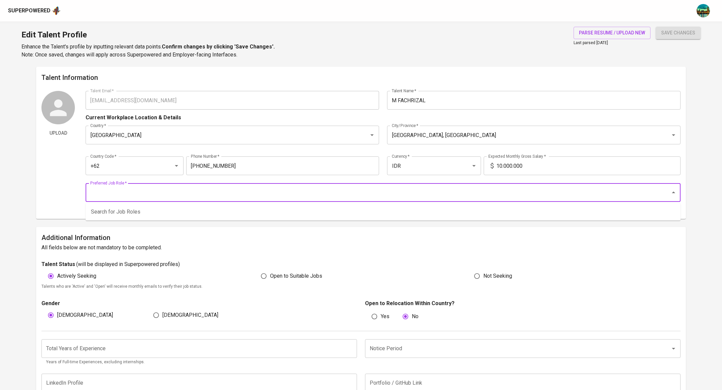
type input "j"
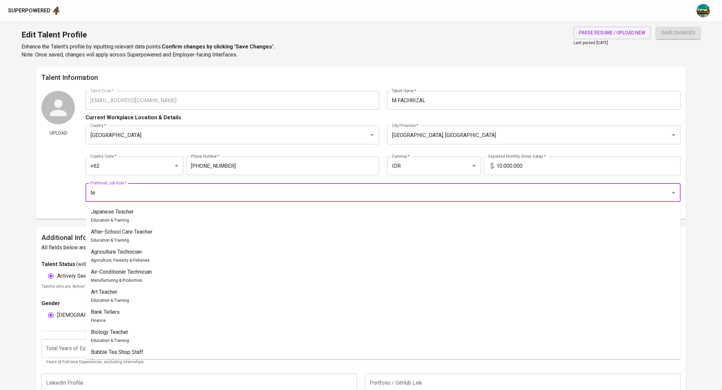
type input "t"
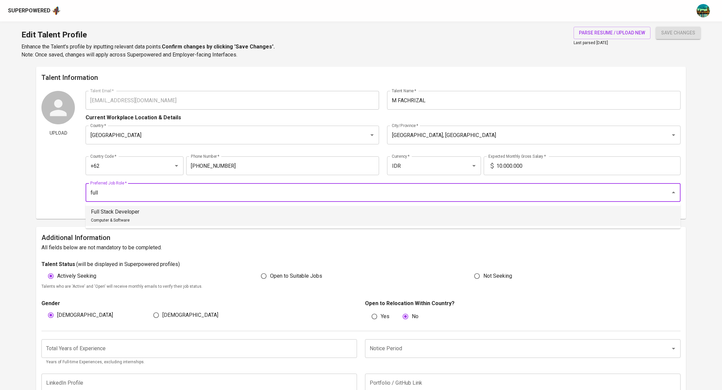
click at [315, 214] on li "Full Stack Developer Computer & Software" at bounding box center [383, 216] width 595 height 20
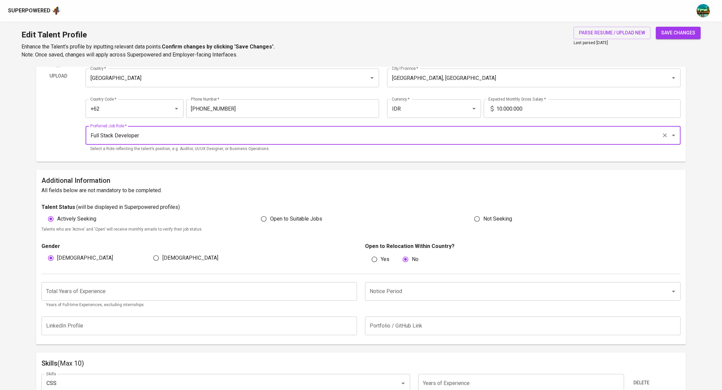
scroll to position [58, 0]
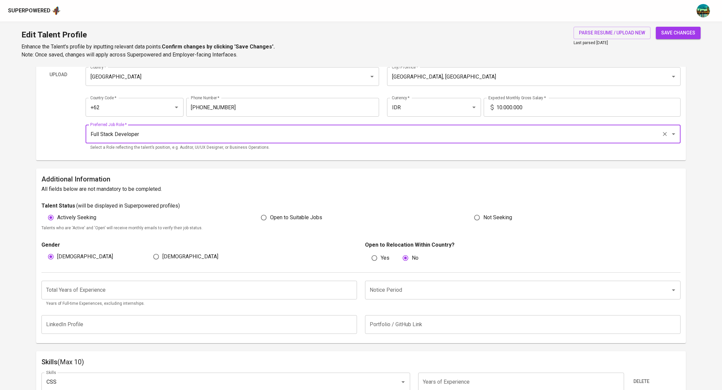
type input "Full Stack Developer"
click at [666, 30] on span "save changes" at bounding box center [678, 33] width 34 height 8
